Goal: Navigation & Orientation: Find specific page/section

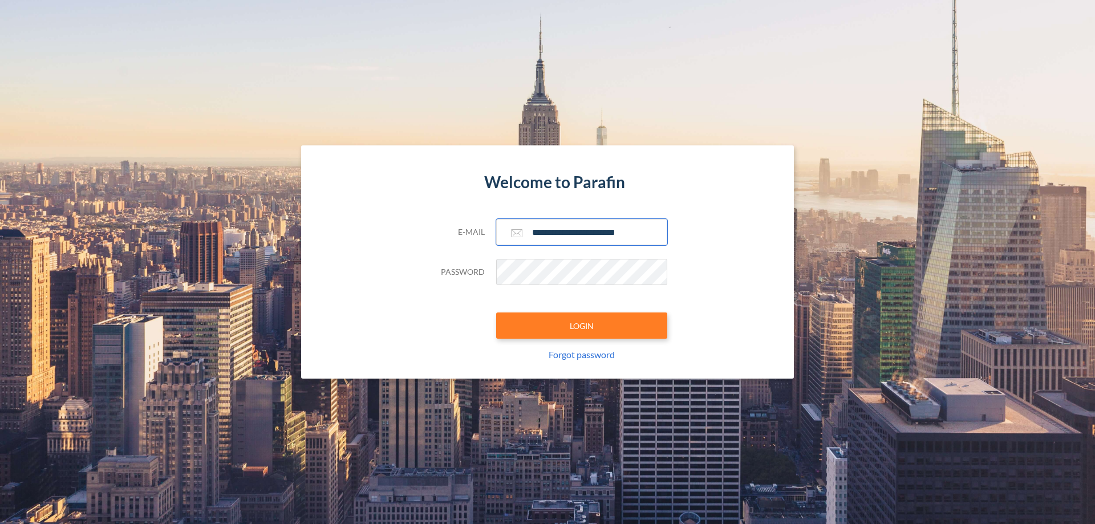
type input "**********"
click at [582, 326] on button "LOGIN" at bounding box center [581, 325] width 171 height 26
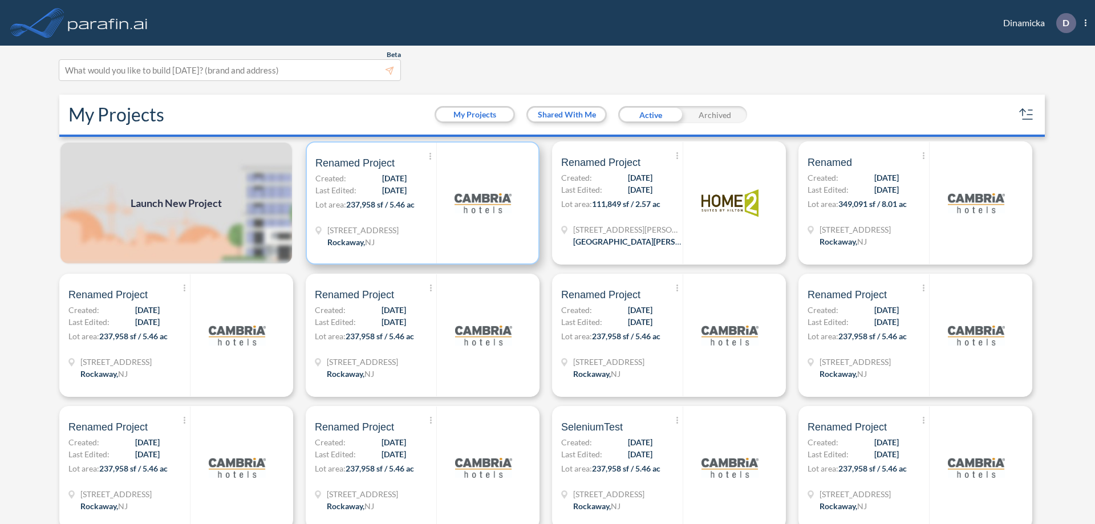
scroll to position [3, 0]
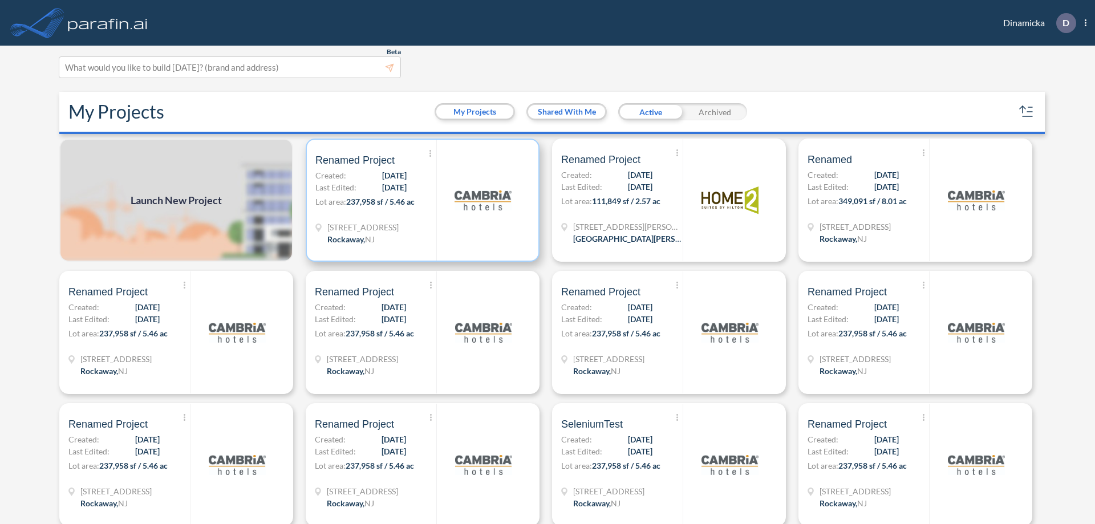
click at [420, 200] on p "Lot area: 237,958 sf / 5.46 ac" at bounding box center [375, 204] width 121 height 17
